Goal: Transaction & Acquisition: Purchase product/service

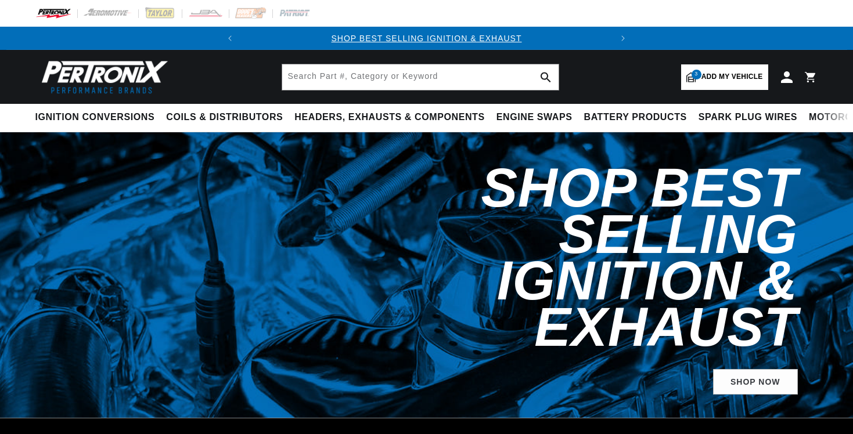
select select "1971"
select select "Ford"
select select "Pinto"
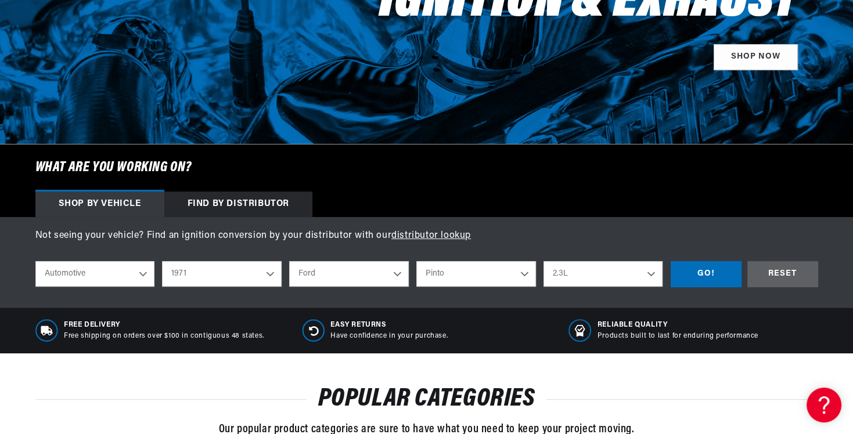
click at [269, 273] on select "2026 2025 2024 2023 2022 2021 2020 2019 2018 2017 2016 2015 2014 2013 2012 2011…" at bounding box center [222, 274] width 120 height 26
click at [162, 261] on select "2026 2025 2024 2023 2022 2021 2020 2019 2018 2017 2016 2015 2014 2013 2012 2011…" at bounding box center [222, 274] width 120 height 26
select select "1968"
select select "Model"
select select "Engine"
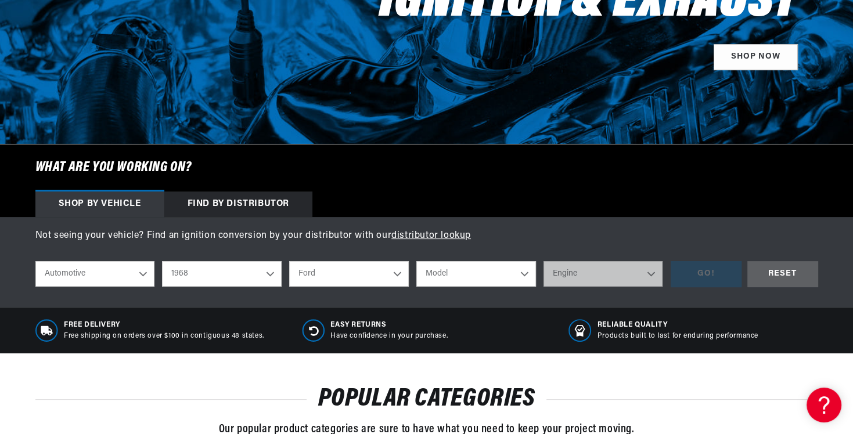
click at [393, 272] on select "Alfa Romeo American Motors Aston Martin Austin Austin Healey Avanti Bentley Bui…" at bounding box center [349, 274] width 120 height 26
click at [289, 261] on select "Alfa Romeo American Motors Aston Martin Austin Austin Healey Avanti Bentley Bui…" at bounding box center [349, 274] width 120 height 26
select select "Jeep"
click at [520, 279] on select "Model CJ5 CJ6 DJ5 DJ6 J-100 J-2500 J-2600 J-2700 J-2800 J-3500 J-3600 J-3700 J-…" at bounding box center [476, 274] width 120 height 26
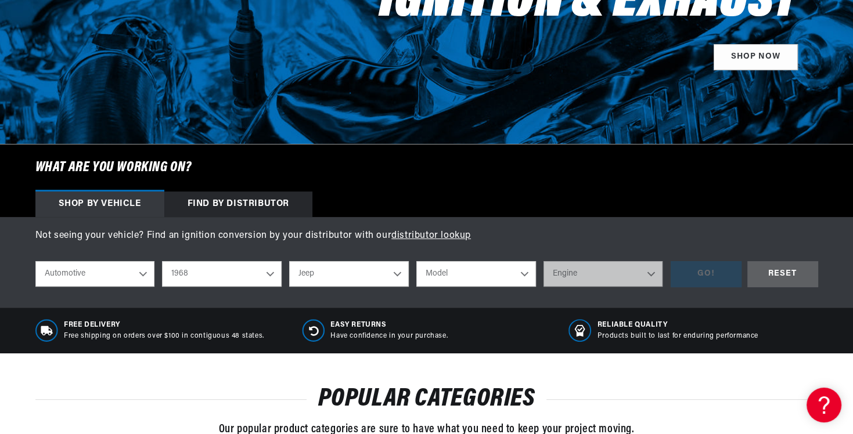
scroll to position [0, 0]
select select "Jeepster"
click at [416, 261] on select "Model CJ5 CJ6 DJ5 DJ6 J-100 J-2500 J-2600 J-2700 J-2800 J-3500 J-3600 J-3700 J-…" at bounding box center [476, 274] width 120 height 26
select select "Jeepster"
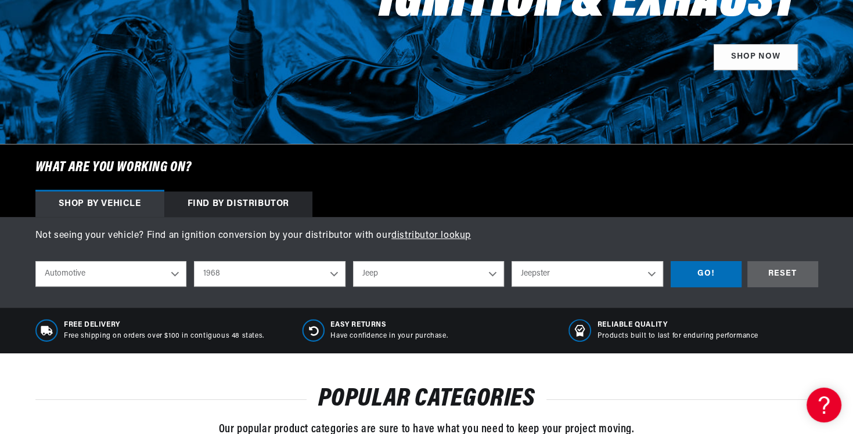
scroll to position [0, 352]
click at [711, 269] on div "GO!" at bounding box center [706, 274] width 71 height 26
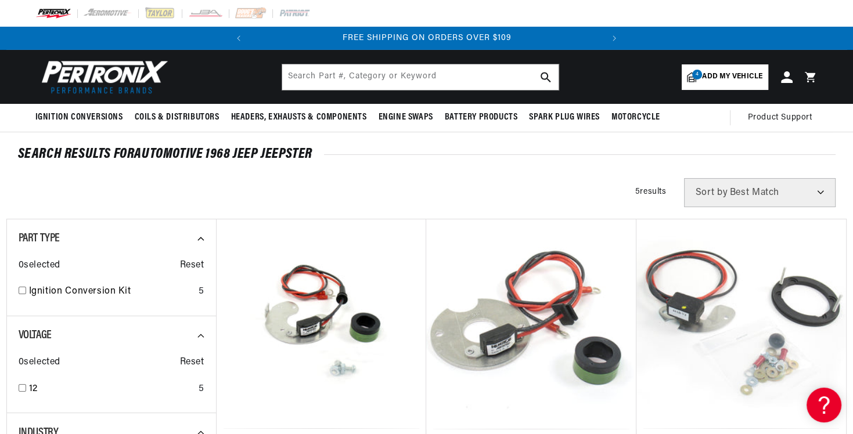
scroll to position [0, 305]
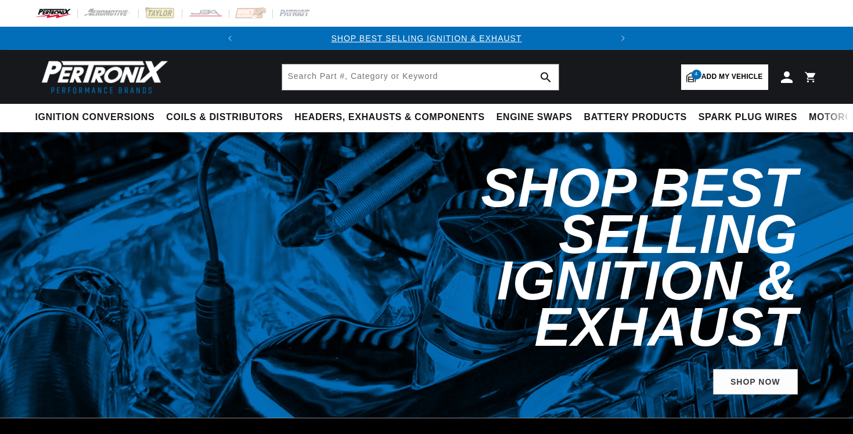
select select "1968"
select select "Jeep"
select select "Jeepster"
select select "RideType"
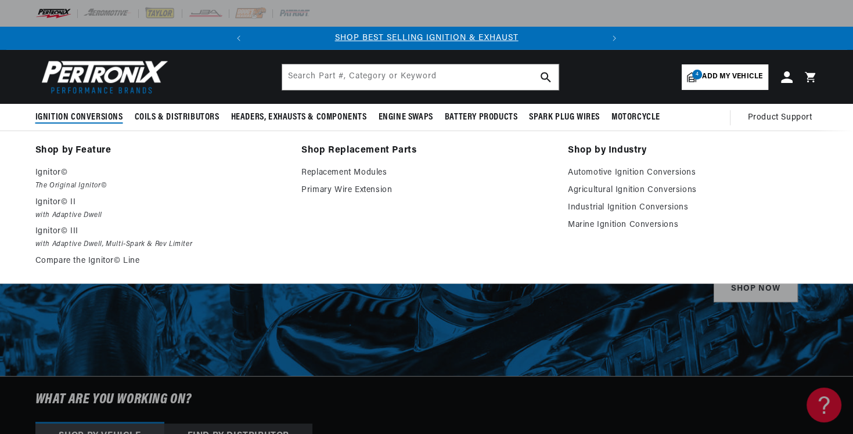
select select "1968"
select select "Jeep"
select select "Jeepster"
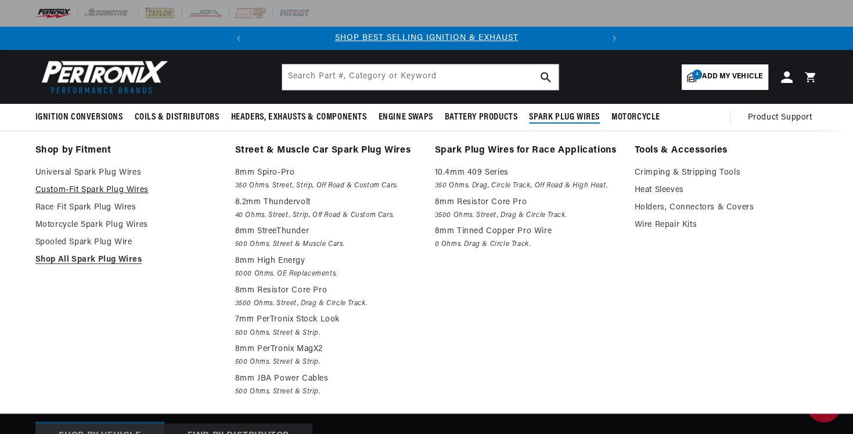
click at [84, 188] on link "Custom-Fit Spark Plug Wires" at bounding box center [126, 190] width 183 height 14
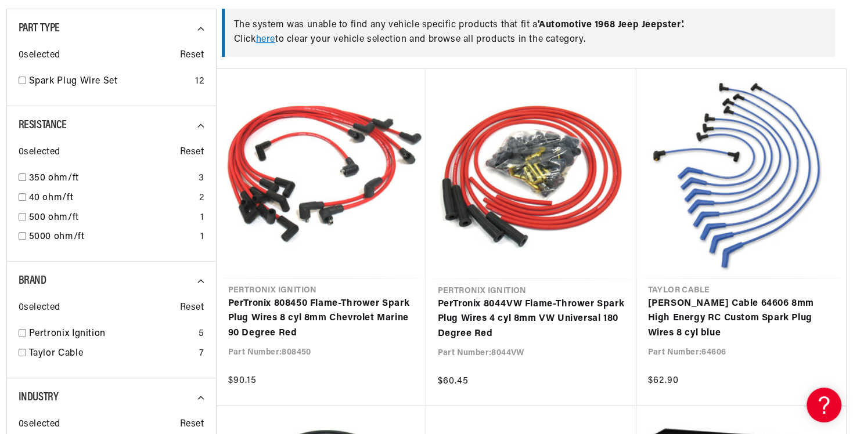
scroll to position [348, 0]
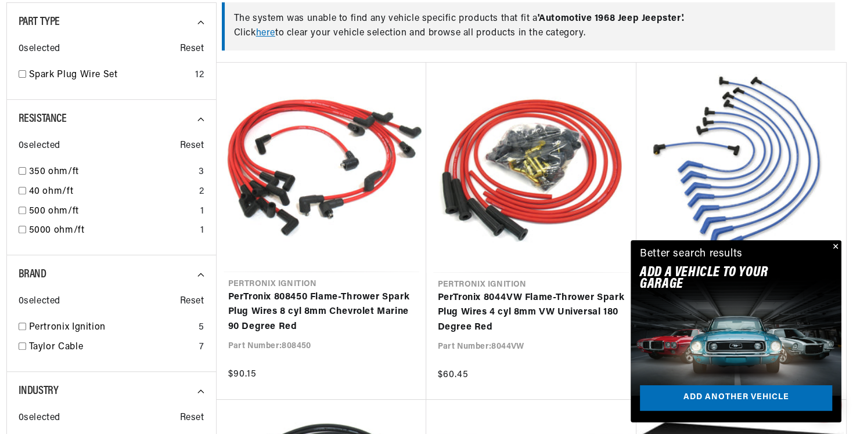
click at [836, 247] on button "Close" at bounding box center [834, 247] width 14 height 14
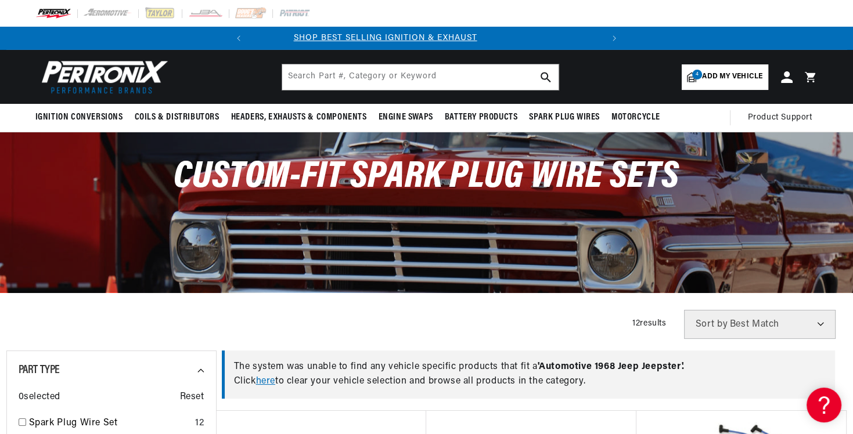
scroll to position [0, 0]
click at [736, 73] on span "Add my vehicle" at bounding box center [732, 76] width 60 height 11
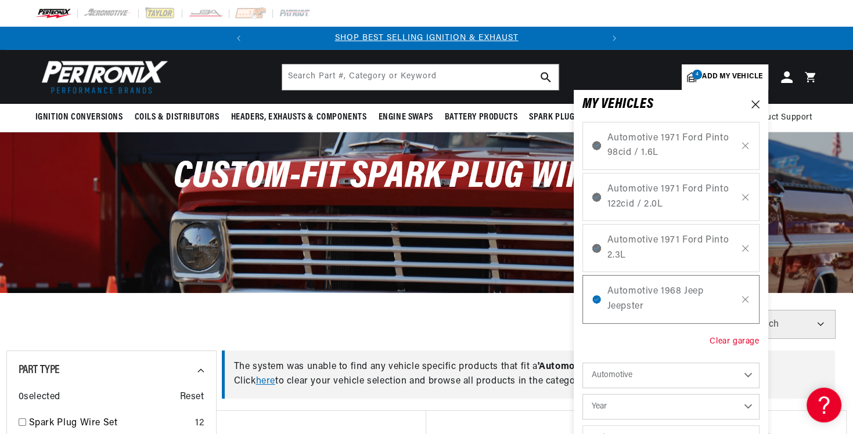
click at [725, 339] on div "Clear garage" at bounding box center [734, 342] width 49 height 13
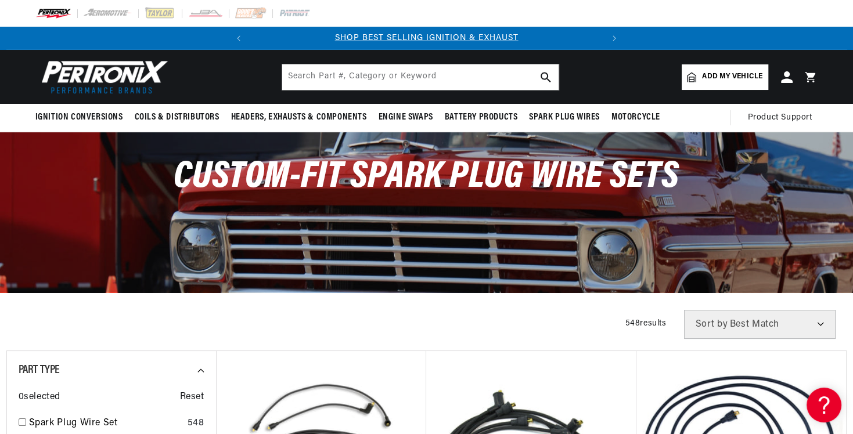
click at [724, 74] on span "Add my vehicle" at bounding box center [732, 76] width 60 height 11
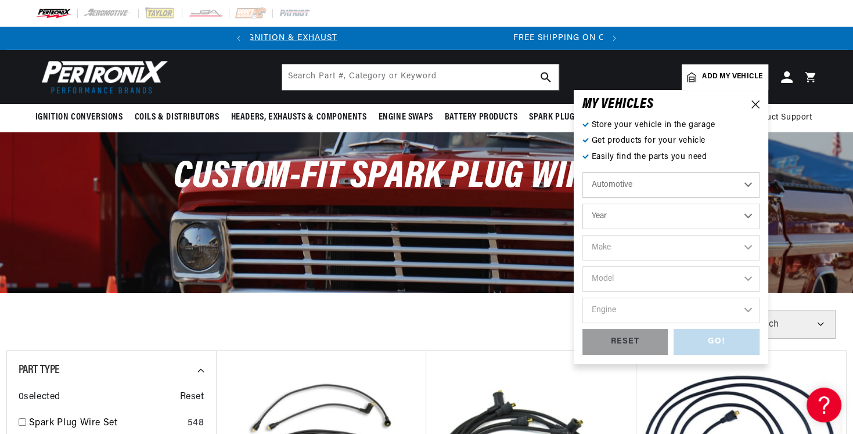
scroll to position [0, 352]
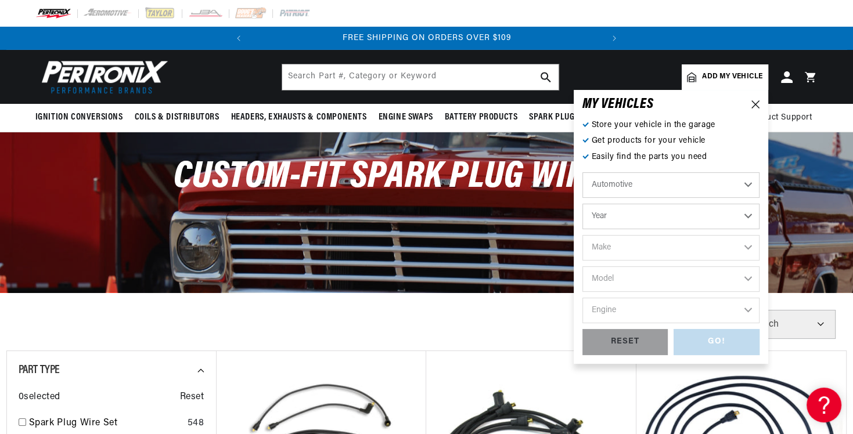
click at [635, 213] on select "Year 2026 2025 2024 2023 2022 2021 2020 2019 2018 2017 2016 2015 2014 2013 2012…" at bounding box center [670, 217] width 177 height 26
select select "1968"
click at [582, 204] on select "Year 2026 2025 2024 2023 2022 2021 2020 2019 2018 2017 2016 2015 2014 2013 2012…" at bounding box center [670, 217] width 177 height 26
select select "1968"
click at [632, 248] on select "Make Alfa Romeo American Motors Aston Martin Austin Austin Healey Avanti Bentle…" at bounding box center [670, 248] width 177 height 26
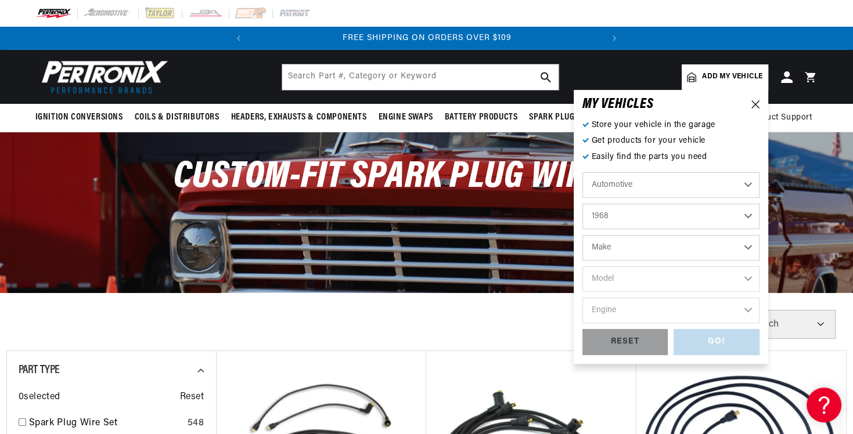
select select "Jeep"
click at [582, 235] on select "Make Alfa Romeo American Motors Aston Martin Austin Austin Healey Avanti Bentle…" at bounding box center [670, 248] width 177 height 26
select select "Jeep"
click at [632, 279] on select "Model CJ5 CJ6 DJ5 DJ6 J-100 J-2500 J-2600 J-2700 J-2800 J-3500 J-3600 J-3700 J-…" at bounding box center [670, 280] width 177 height 26
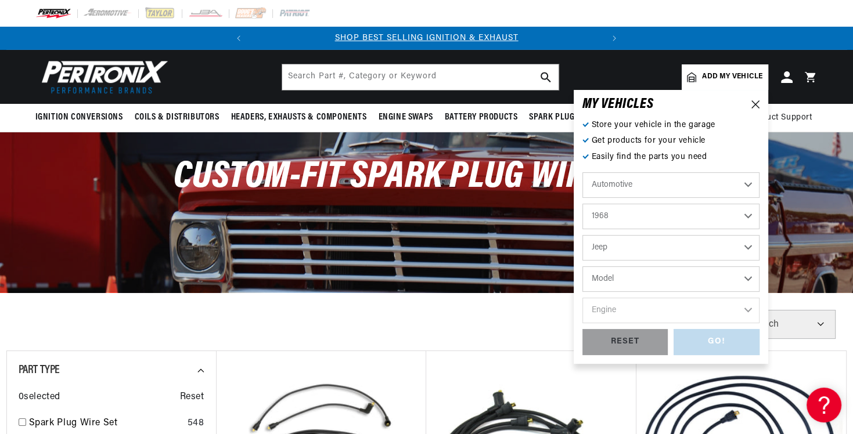
select select "Jeepster"
click at [582, 267] on select "Model CJ5 CJ6 DJ5 DJ6 J-100 J-2500 J-2600 J-2700 J-2800 J-3500 J-3600 J-3700 J-…" at bounding box center [670, 280] width 177 height 26
select select "Jeepster"
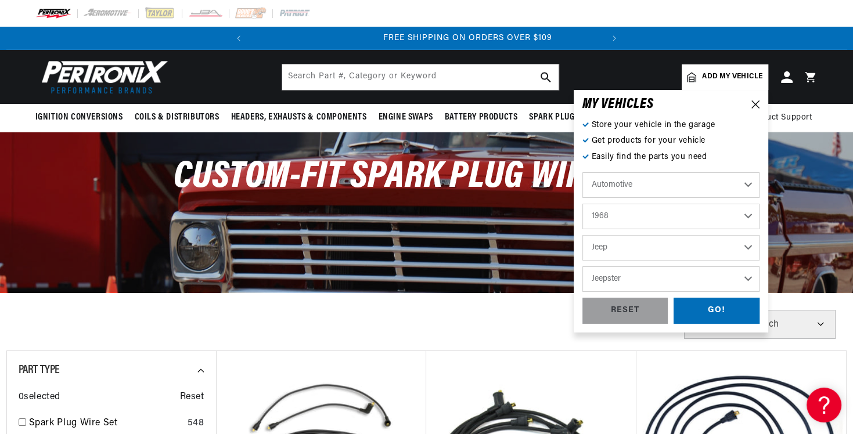
scroll to position [0, 352]
click at [715, 315] on div "GO!" at bounding box center [717, 311] width 86 height 26
